Goal: Task Accomplishment & Management: Use online tool/utility

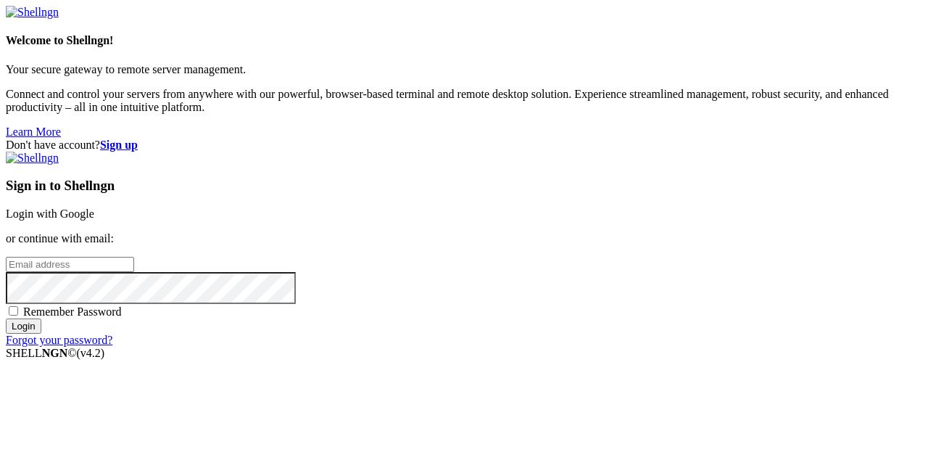
click at [94, 207] on link "Login with Google" at bounding box center [50, 213] width 88 height 12
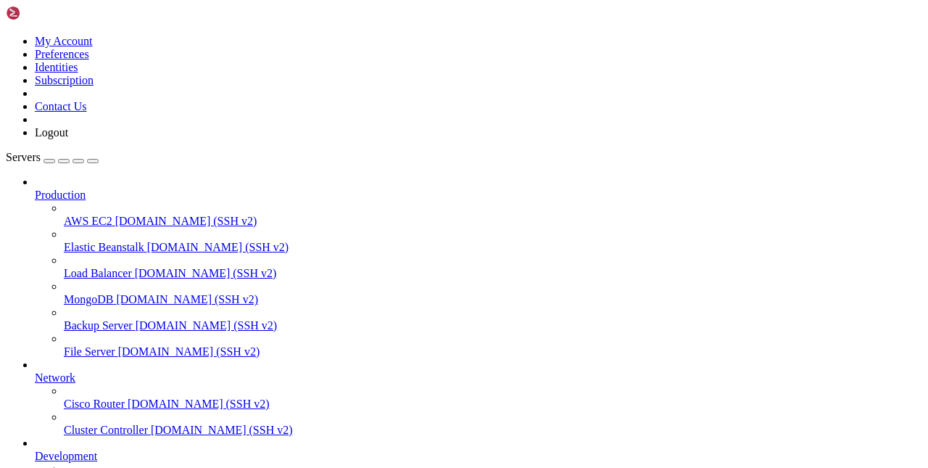
scroll to position [117, 0]
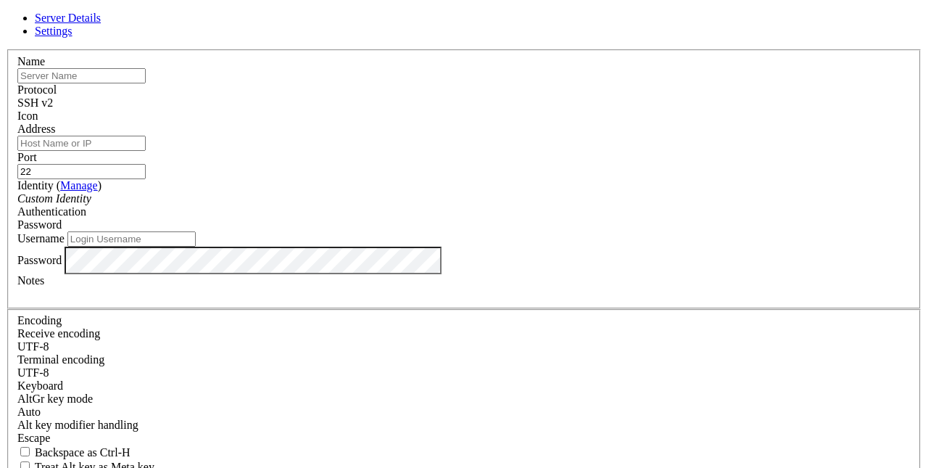
click at [362, 83] on div "Name" at bounding box center [464, 69] width 894 height 28
click at [146, 83] on input "text" at bounding box center [81, 75] width 128 height 15
type input "s"
click at [362, 82] on div "Name" at bounding box center [464, 69] width 894 height 28
click at [146, 83] on input "text" at bounding box center [81, 75] width 128 height 15
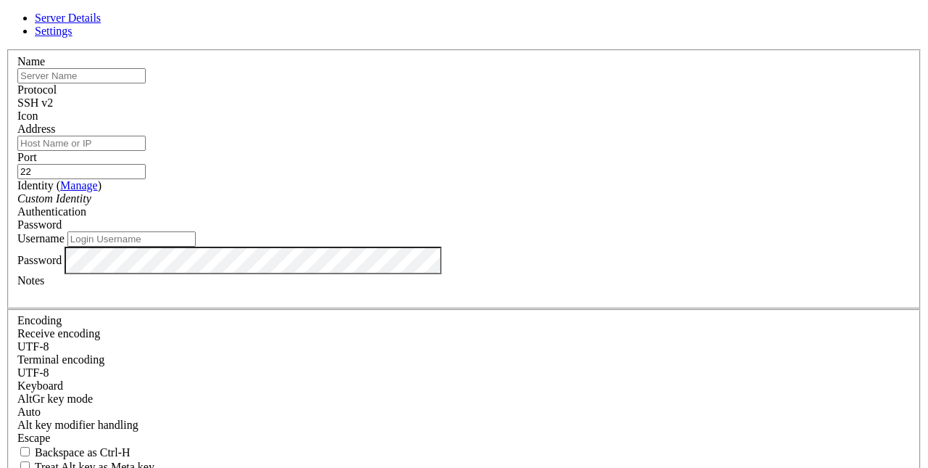
click at [639, 38] on header "Server Details Settings" at bounding box center [464, 25] width 917 height 26
click at [6, 49] on icon at bounding box center [6, 49] width 0 height 0
